Goal: Navigation & Orientation: Go to known website

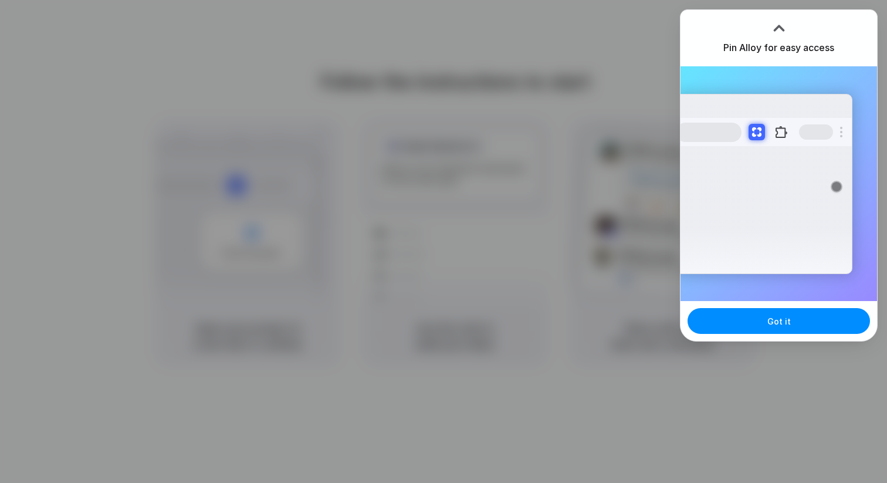
click at [640, 54] on div at bounding box center [443, 241] width 887 height 483
click at [779, 25] on div at bounding box center [779, 28] width 18 height 18
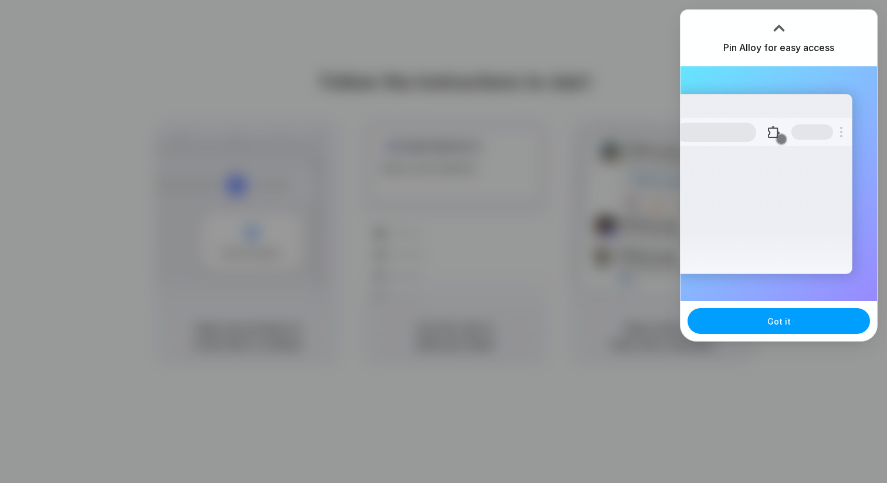
click at [777, 317] on span "Got it" at bounding box center [778, 321] width 23 height 12
